Goal: Navigation & Orientation: Go to known website

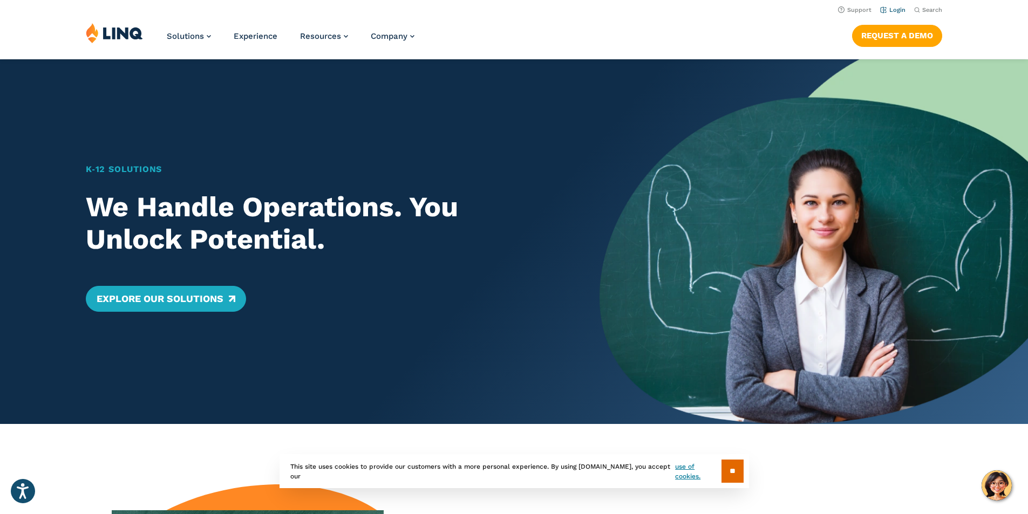
click at [886, 13] on link "Login" at bounding box center [892, 9] width 25 height 7
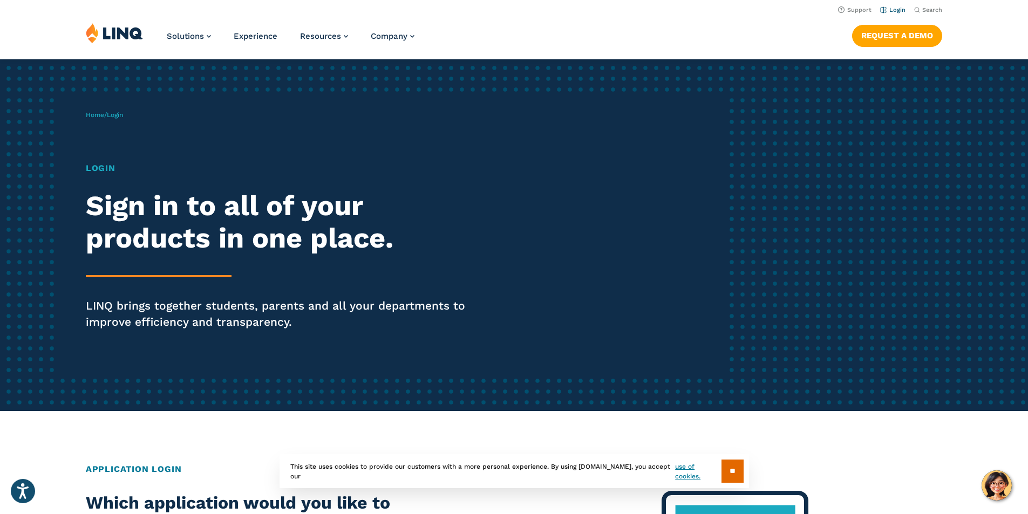
click at [896, 10] on link "Login" at bounding box center [892, 9] width 25 height 7
click at [898, 10] on link "Login" at bounding box center [892, 9] width 25 height 7
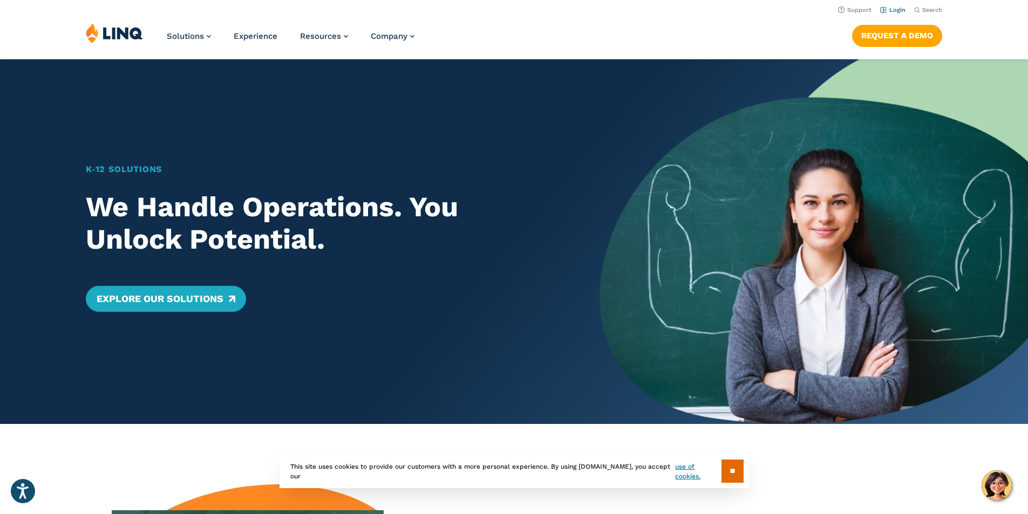
click at [887, 10] on link "Login" at bounding box center [892, 9] width 25 height 7
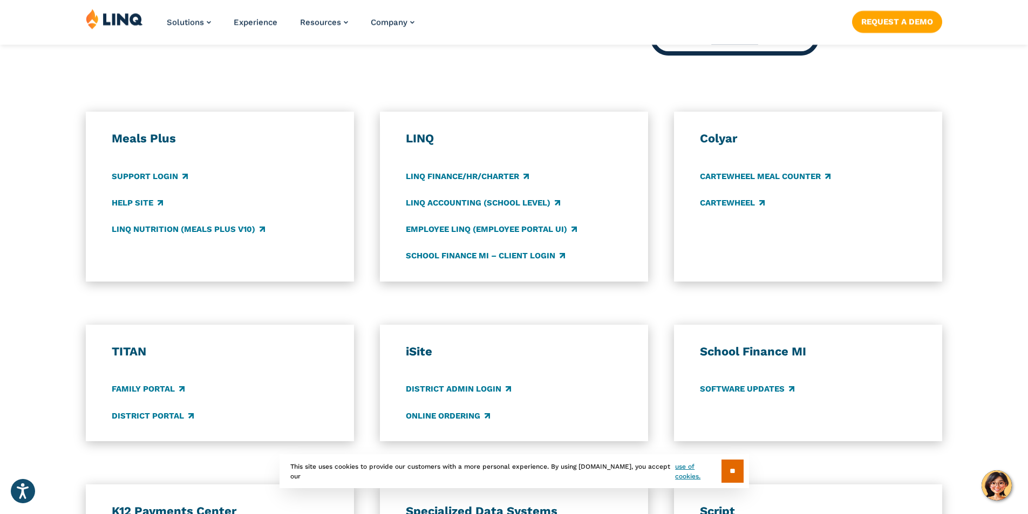
scroll to position [540, 0]
click at [158, 179] on link "Support Login" at bounding box center [150, 176] width 76 height 12
